Goal: Complete application form

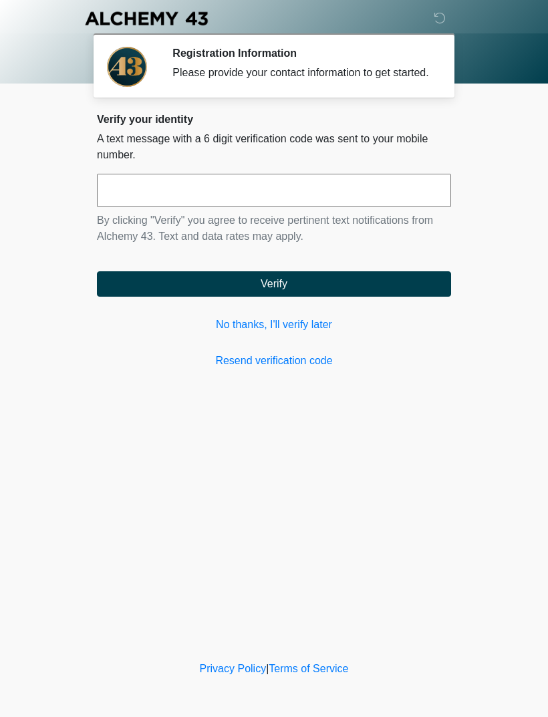
click at [271, 207] on input "text" at bounding box center [274, 190] width 354 height 33
type input "*"
type input "******"
click at [412, 311] on div "Verify your identity A text message with a 6 digit verification code was sent t…" at bounding box center [274, 241] width 354 height 256
click at [427, 297] on button "Verify" at bounding box center [274, 283] width 354 height 25
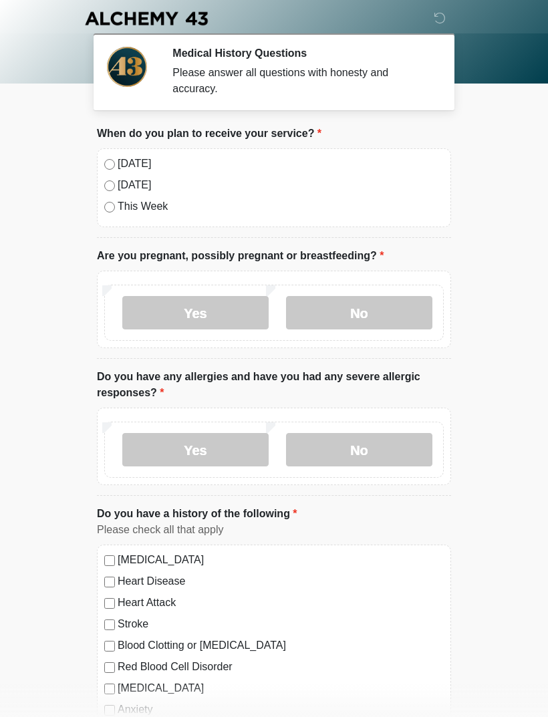
click at [325, 325] on label "No" at bounding box center [359, 312] width 146 height 33
click at [347, 450] on label "No" at bounding box center [359, 449] width 146 height 33
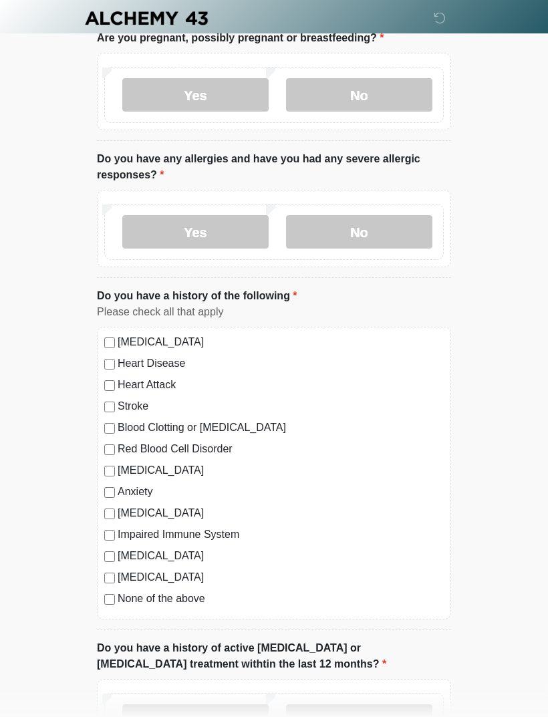
scroll to position [221, 0]
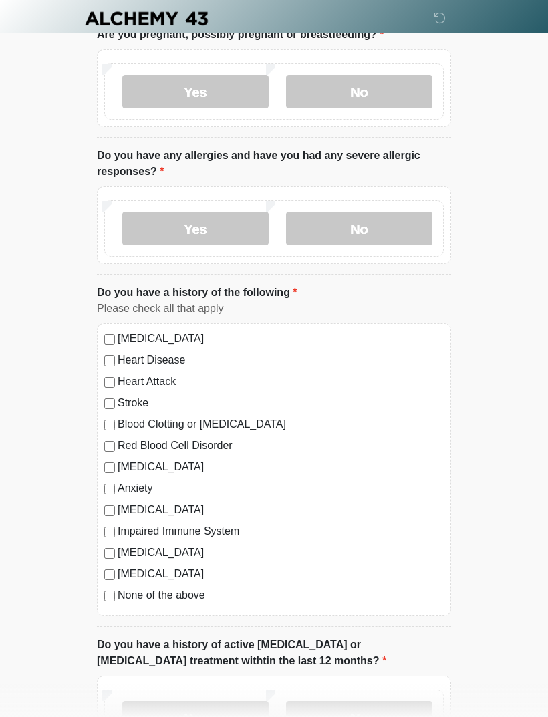
click at [190, 597] on label "None of the above" at bounding box center [281, 595] width 326 height 16
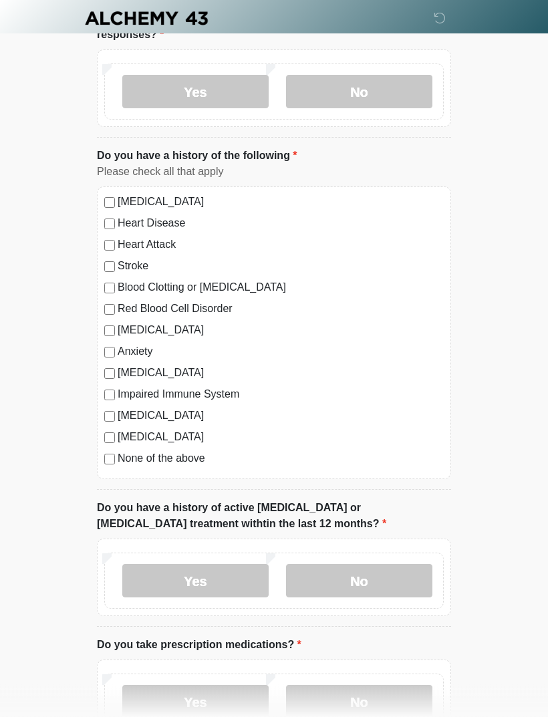
scroll to position [394, 0]
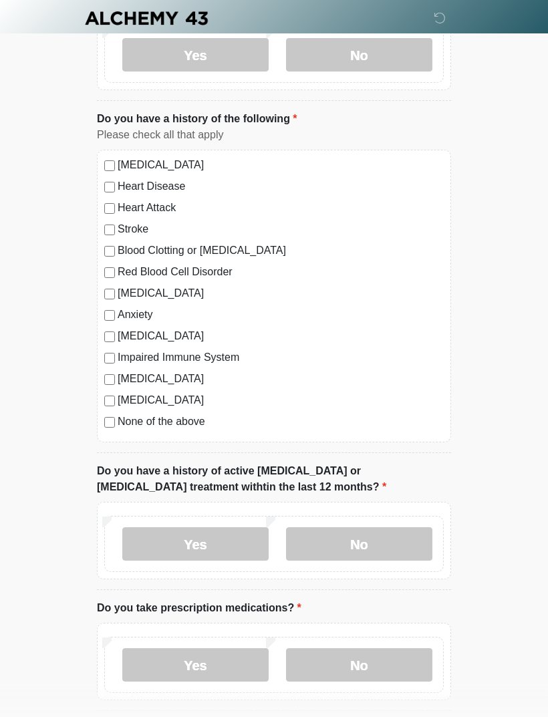
click at [355, 541] on label "No" at bounding box center [359, 544] width 146 height 33
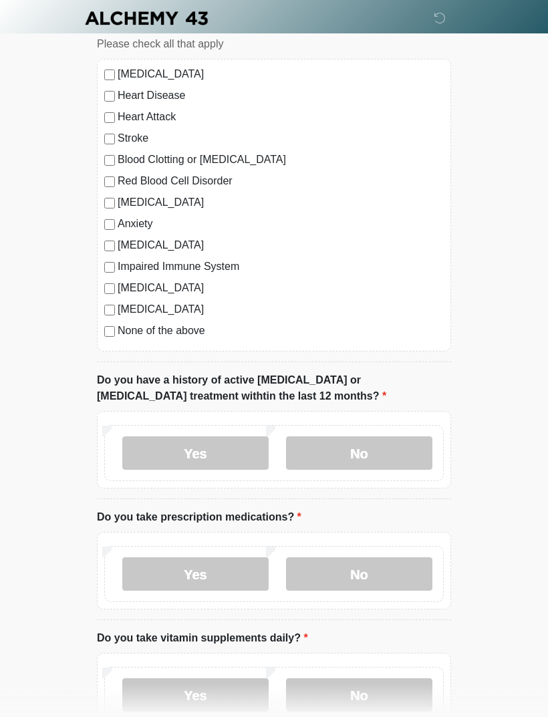
scroll to position [486, 0]
click at [230, 578] on label "Yes" at bounding box center [195, 573] width 146 height 33
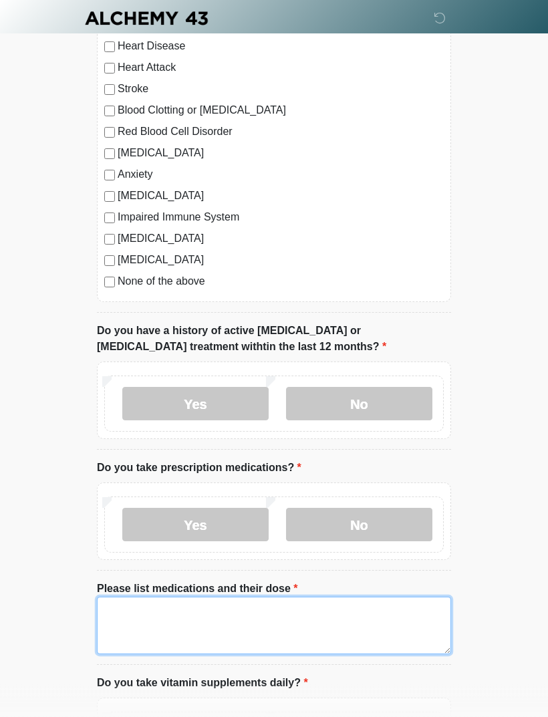
click at [238, 622] on textarea "Please list medications and their dose" at bounding box center [274, 625] width 354 height 57
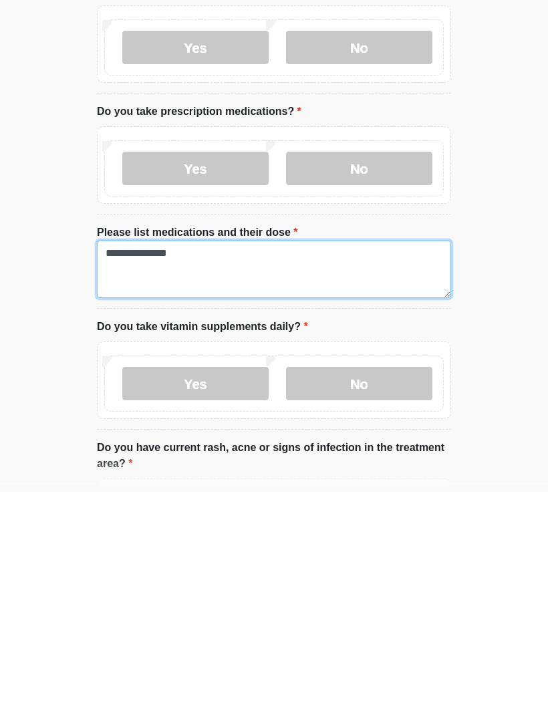
type textarea "**********"
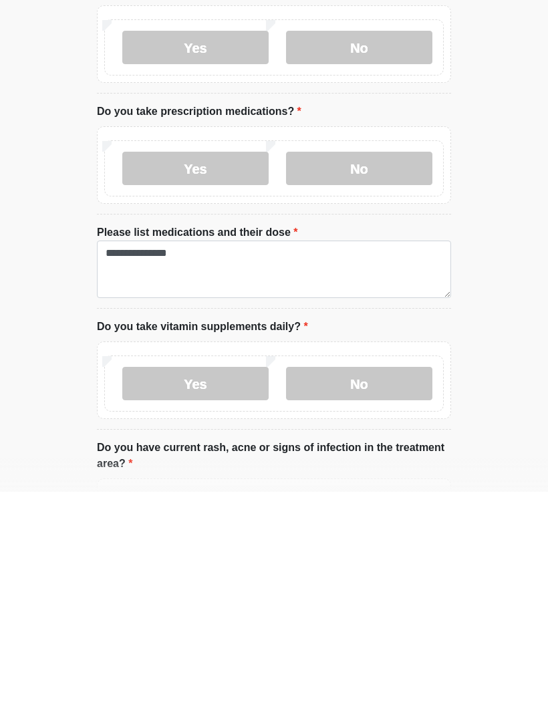
click at [347, 592] on label "No" at bounding box center [359, 608] width 146 height 33
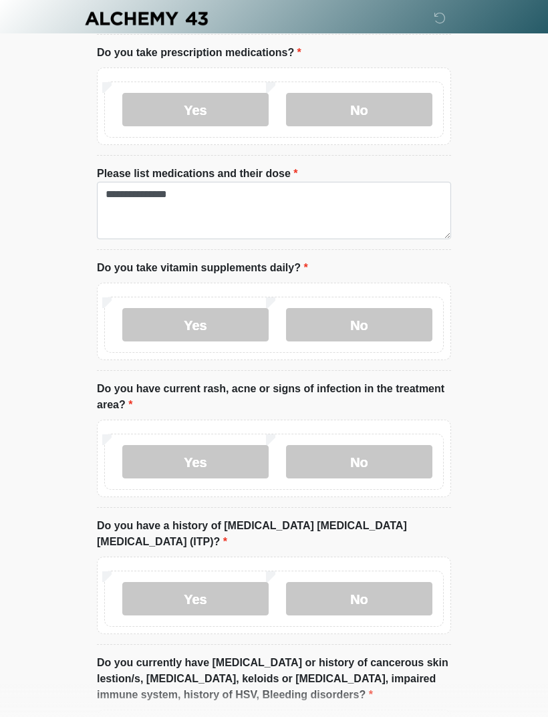
scroll to position [950, 0]
click at [345, 467] on label "No" at bounding box center [359, 461] width 146 height 33
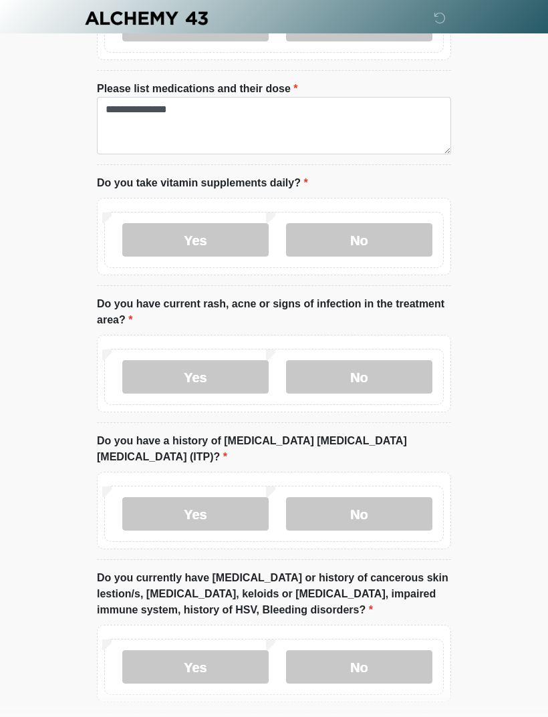
scroll to position [1036, 0]
click at [346, 500] on label "No" at bounding box center [359, 512] width 146 height 33
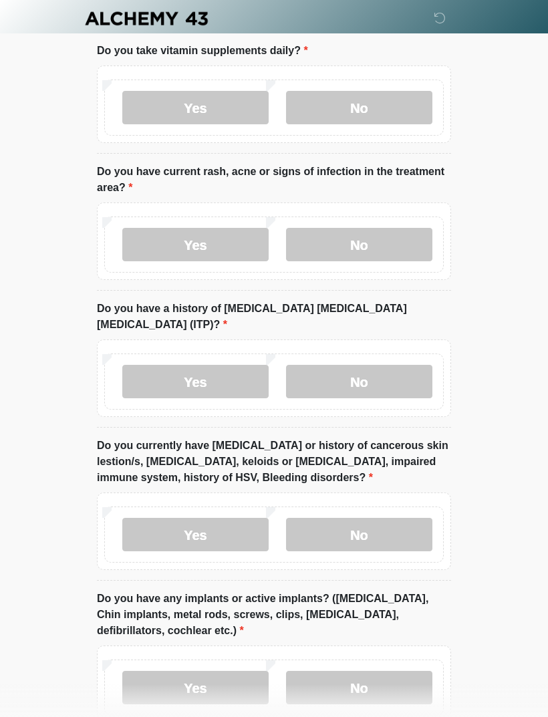
scroll to position [1171, 0]
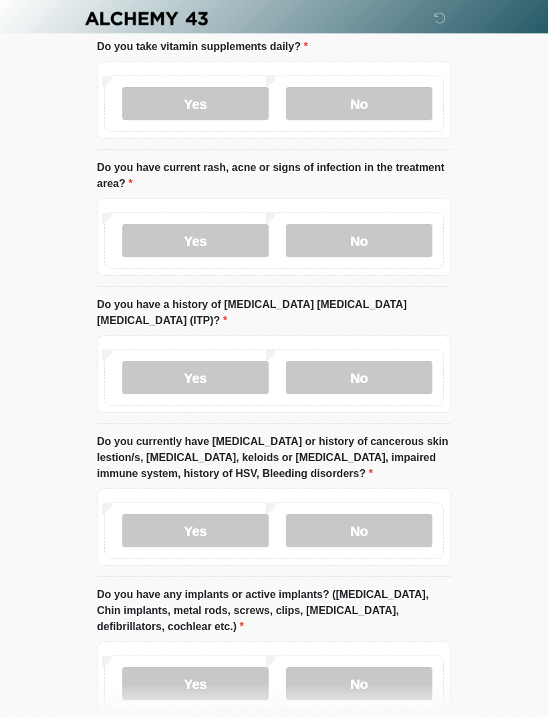
click at [333, 514] on label "No" at bounding box center [359, 530] width 146 height 33
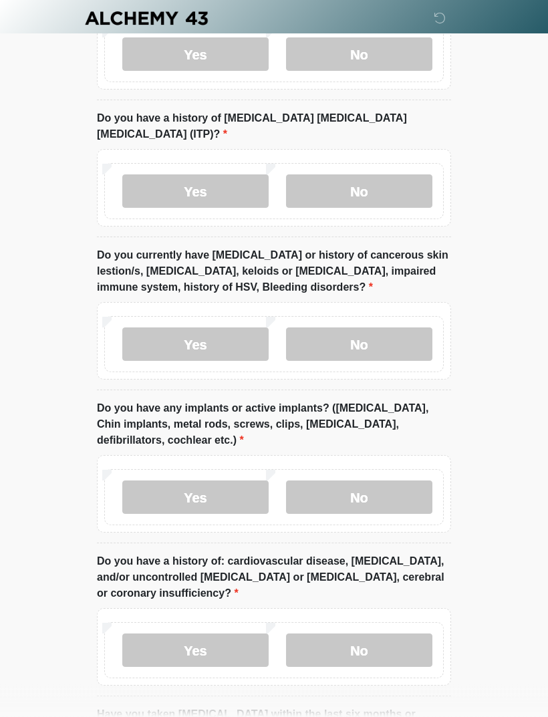
scroll to position [1358, 0]
click at [223, 480] on label "Yes" at bounding box center [195, 496] width 146 height 33
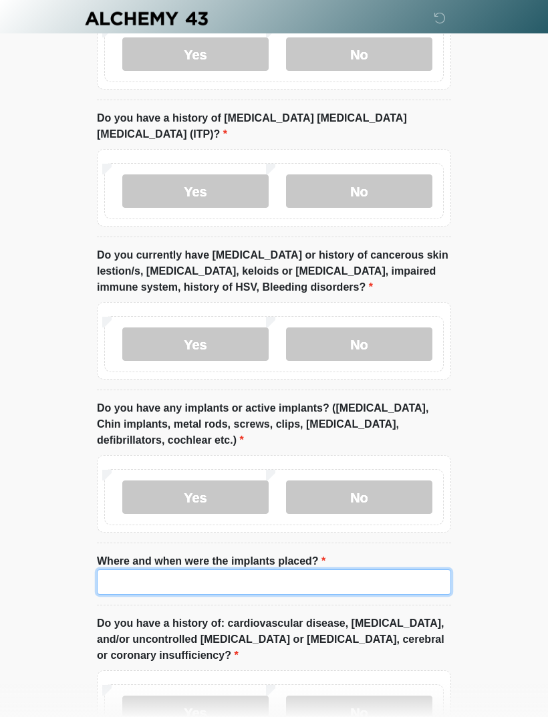
click at [241, 569] on input "Where and when were the implants placed?" at bounding box center [274, 581] width 354 height 25
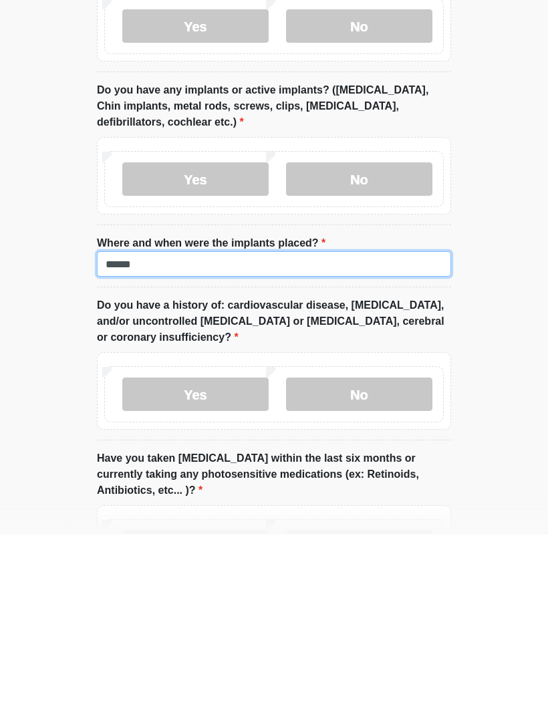
scroll to position [1499, 0]
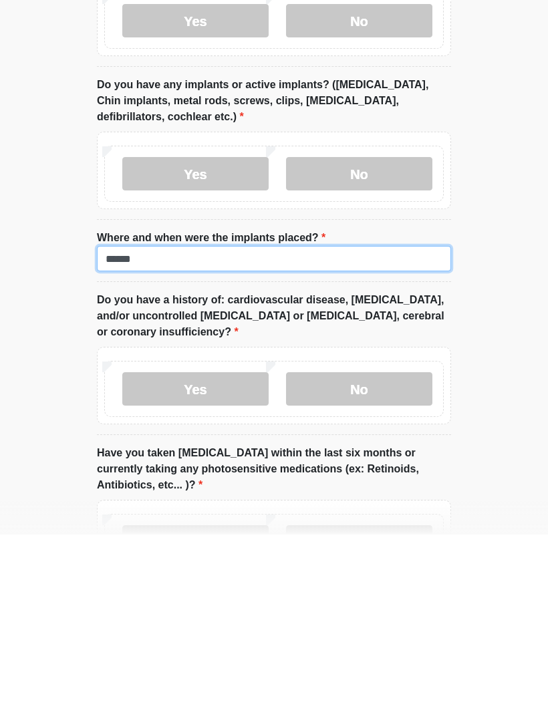
type input "******"
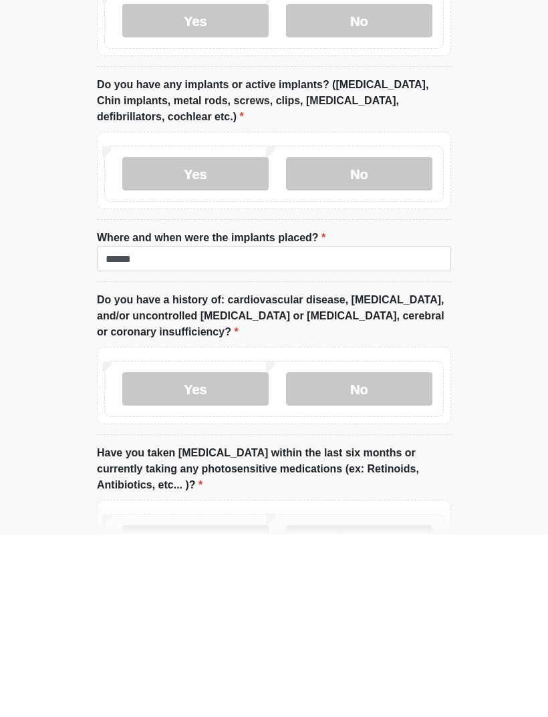
click at [374, 555] on label "No" at bounding box center [359, 571] width 146 height 33
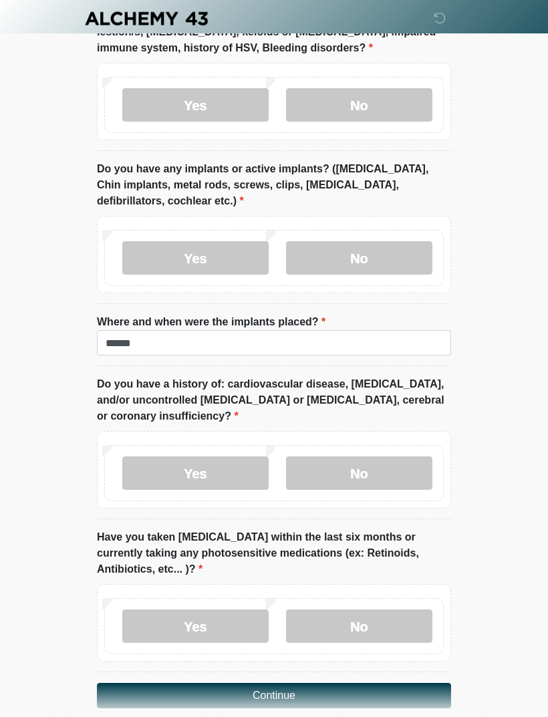
click at [333, 612] on label "No" at bounding box center [359, 625] width 146 height 33
click at [340, 683] on button "Continue" at bounding box center [274, 695] width 354 height 25
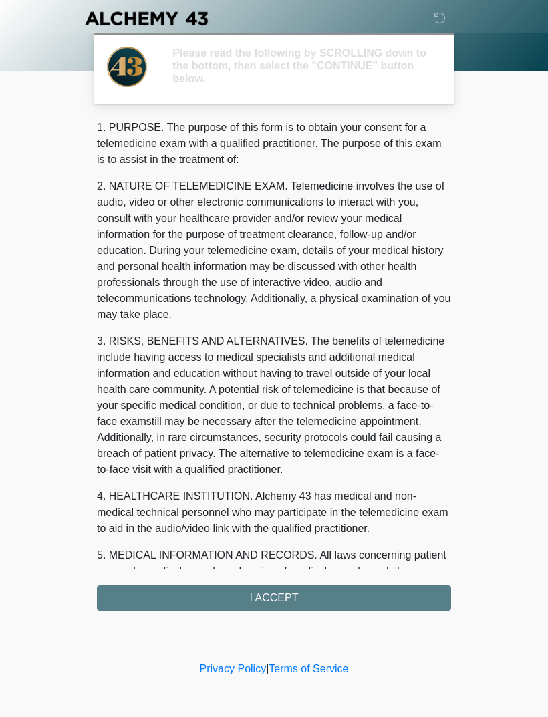
scroll to position [0, 0]
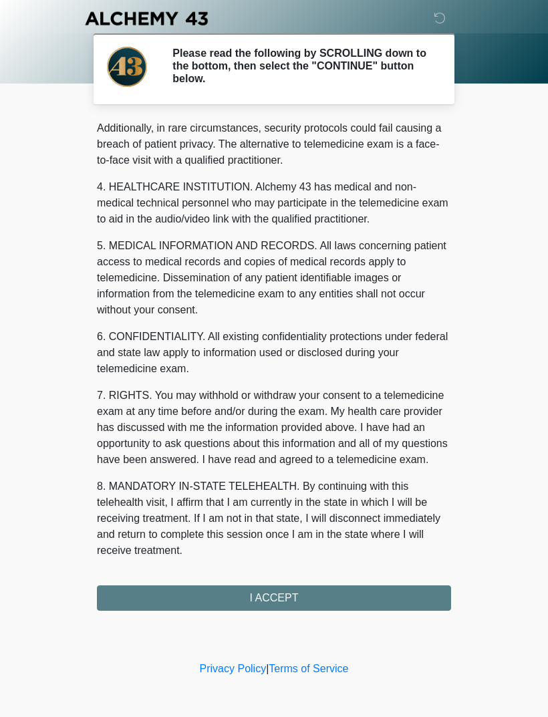
click at [297, 589] on div "1. PURPOSE. The purpose of this form is to obtain your consent for a telemedici…" at bounding box center [274, 365] width 354 height 491
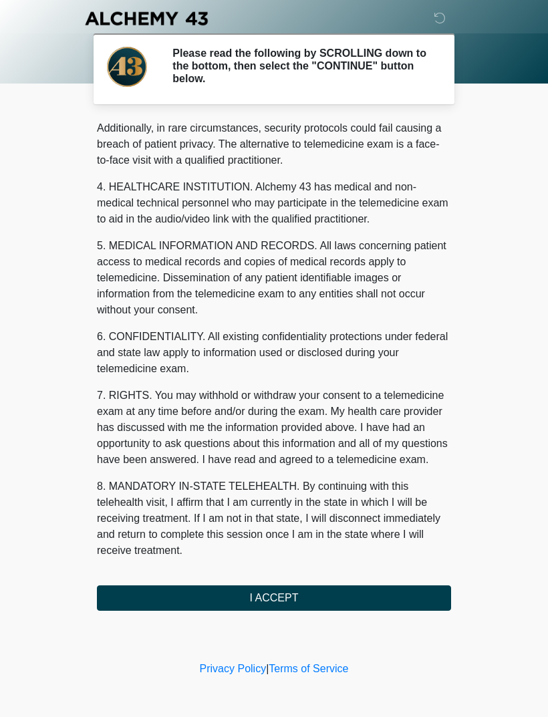
click at [307, 603] on button "I ACCEPT" at bounding box center [274, 597] width 354 height 25
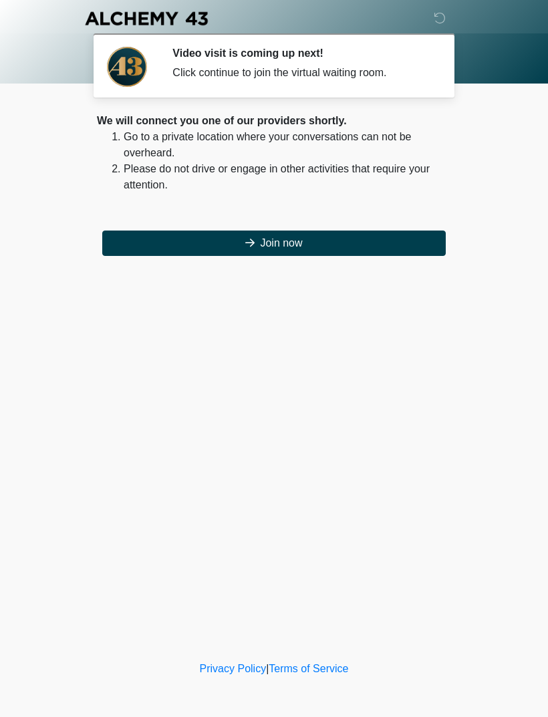
click at [378, 245] on button "Join now" at bounding box center [273, 243] width 343 height 25
